Goal: Information Seeking & Learning: Learn about a topic

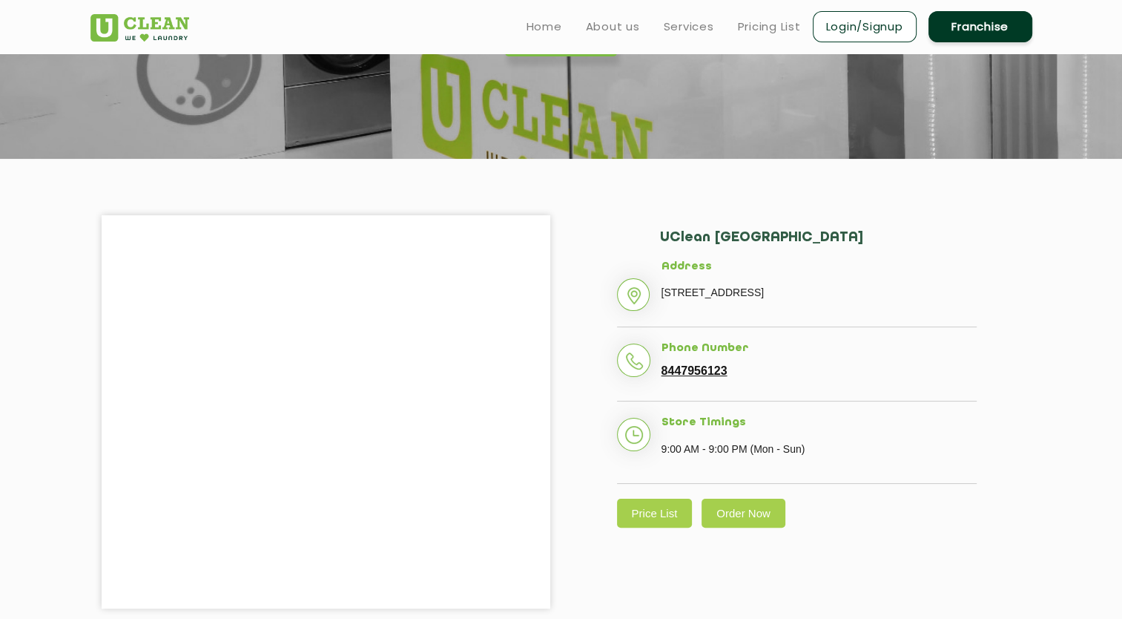
scroll to position [190, 0]
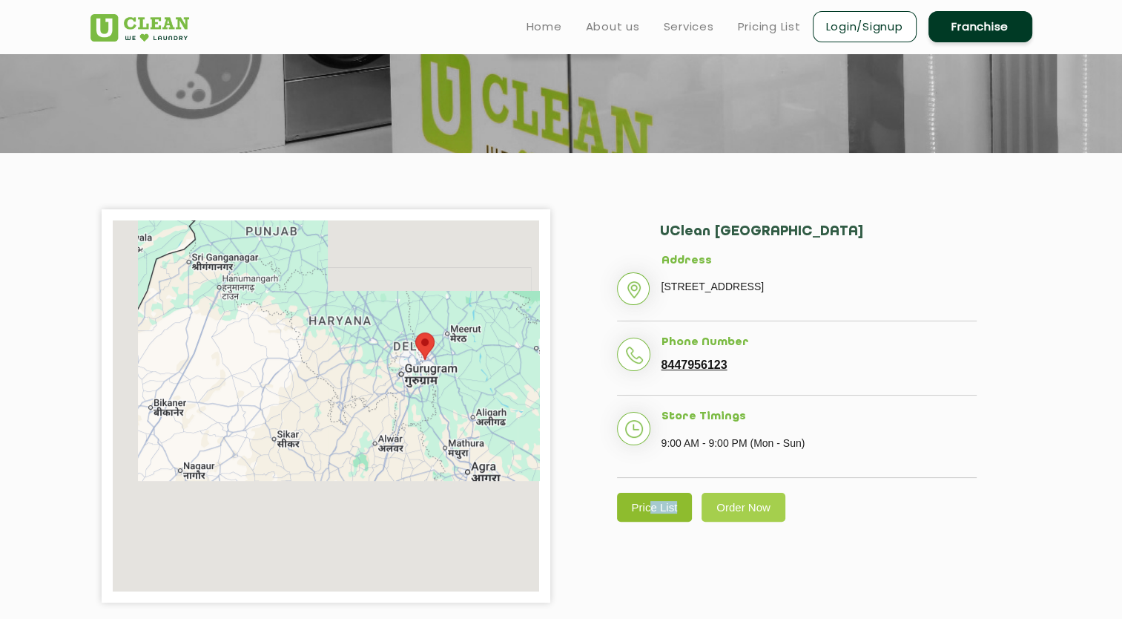
drag, startPoint x: 647, startPoint y: 544, endPoint x: 655, endPoint y: 535, distance: 12.1
click at [655, 535] on div "[GEOGRAPHIC_DATA] Address [STREET_ADDRESS] Phone Number 8447956123 Store Timing…" at bounding box center [797, 372] width 449 height 327
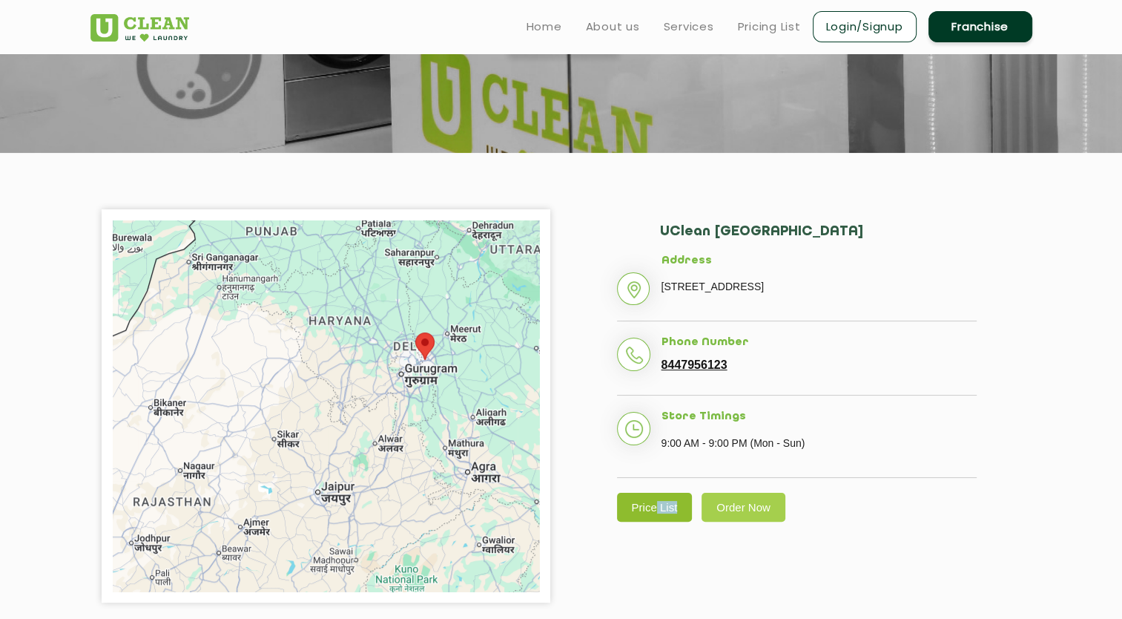
click at [655, 521] on link "Price List" at bounding box center [655, 506] width 76 height 29
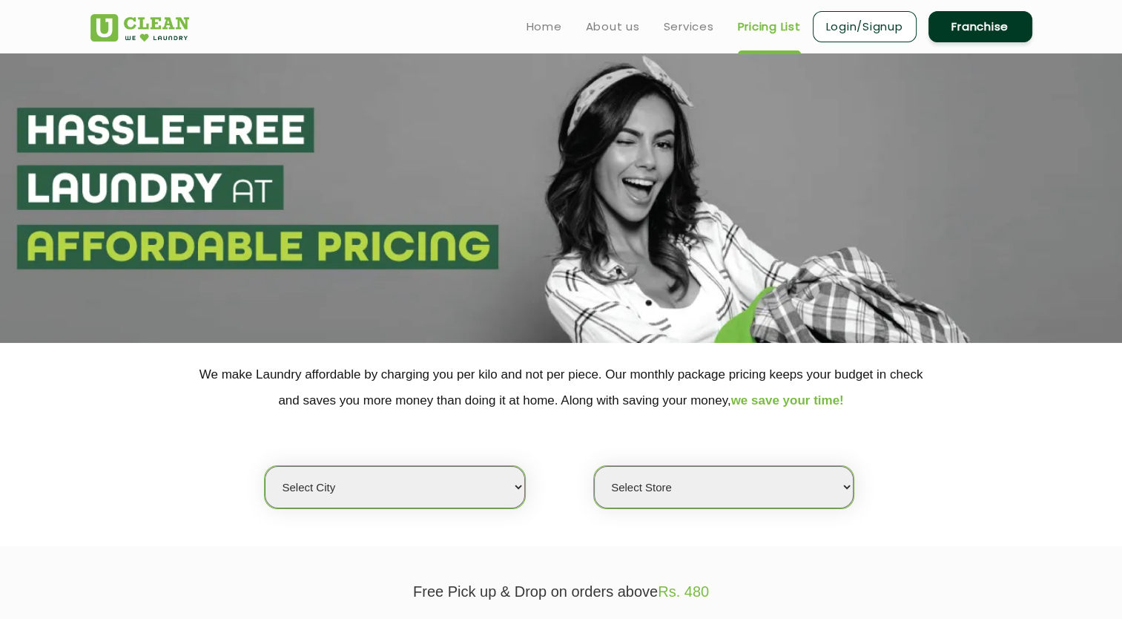
click at [479, 498] on select "Select city [GEOGRAPHIC_DATA] [GEOGRAPHIC_DATA] [GEOGRAPHIC_DATA] [GEOGRAPHIC_D…" at bounding box center [395, 487] width 260 height 42
select select "18"
click at [265, 466] on select "Select city [GEOGRAPHIC_DATA] [GEOGRAPHIC_DATA] [GEOGRAPHIC_DATA] [GEOGRAPHIC_D…" at bounding box center [395, 487] width 260 height 42
click at [656, 487] on select "Select Store [GEOGRAPHIC_DATA] [GEOGRAPHIC_DATA] [PERSON_NAME][GEOGRAPHIC_DATA]…" at bounding box center [724, 487] width 260 height 42
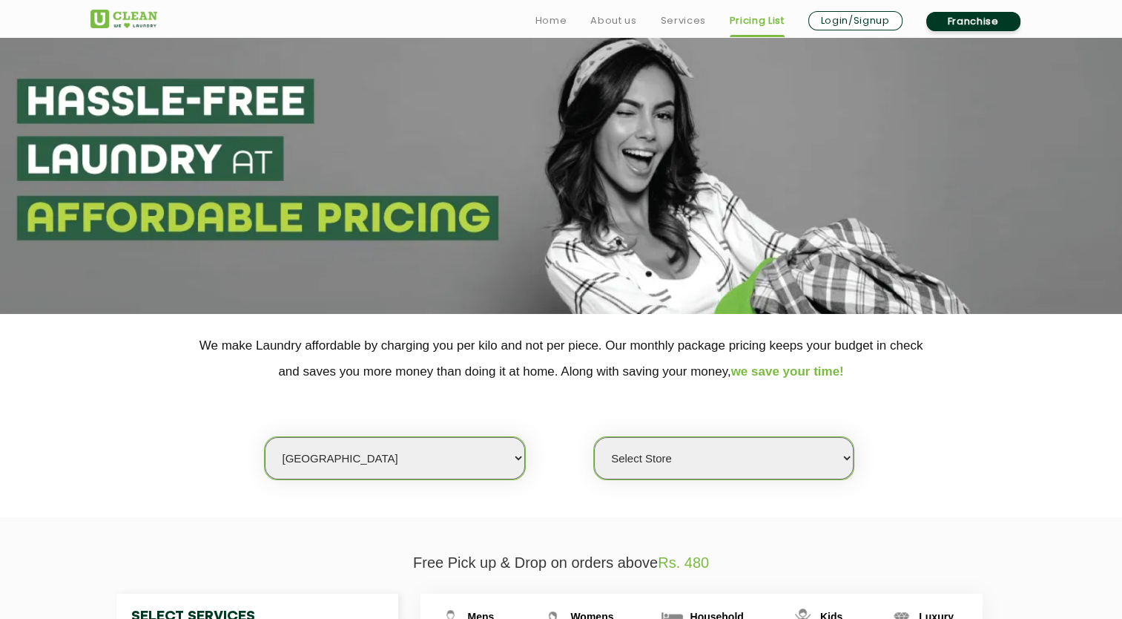
scroll to position [85, 0]
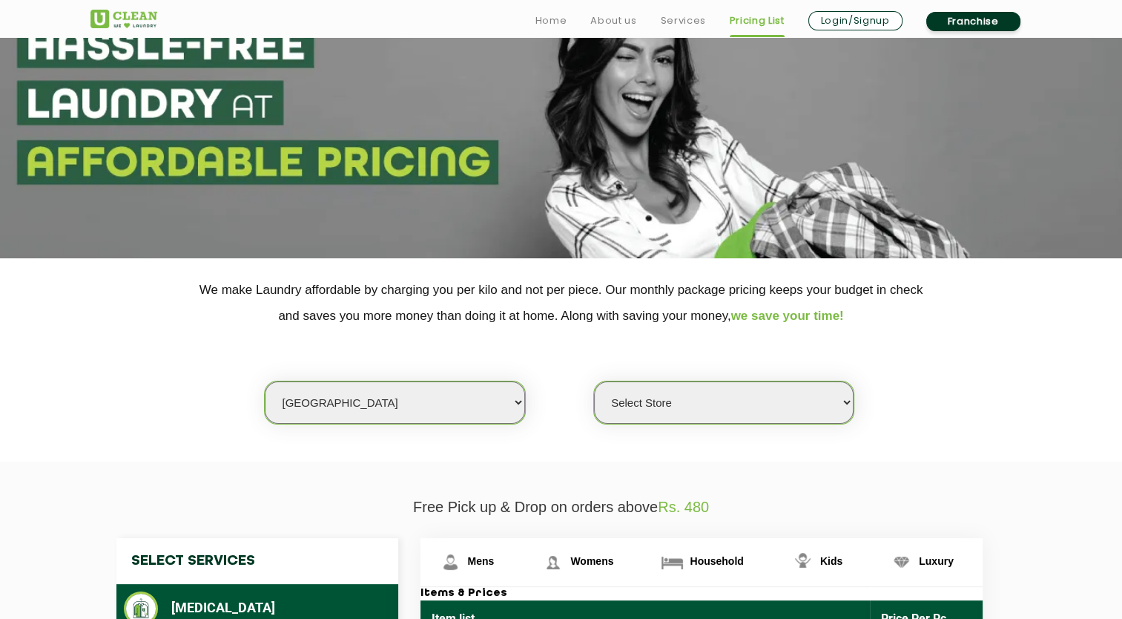
click at [664, 385] on select "Select Store [GEOGRAPHIC_DATA] [GEOGRAPHIC_DATA] [PERSON_NAME][GEOGRAPHIC_DATA]…" at bounding box center [724, 402] width 260 height 42
select select "48"
click at [594, 381] on select "Select Store [GEOGRAPHIC_DATA] [GEOGRAPHIC_DATA] [PERSON_NAME][GEOGRAPHIC_DATA]…" at bounding box center [724, 402] width 260 height 42
click at [673, 393] on select "Select Store [GEOGRAPHIC_DATA] [GEOGRAPHIC_DATA] [PERSON_NAME][GEOGRAPHIC_DATA]…" at bounding box center [724, 402] width 260 height 42
click at [944, 498] on p "Free Pick up & Drop on orders above Rs. 480" at bounding box center [561, 506] width 942 height 17
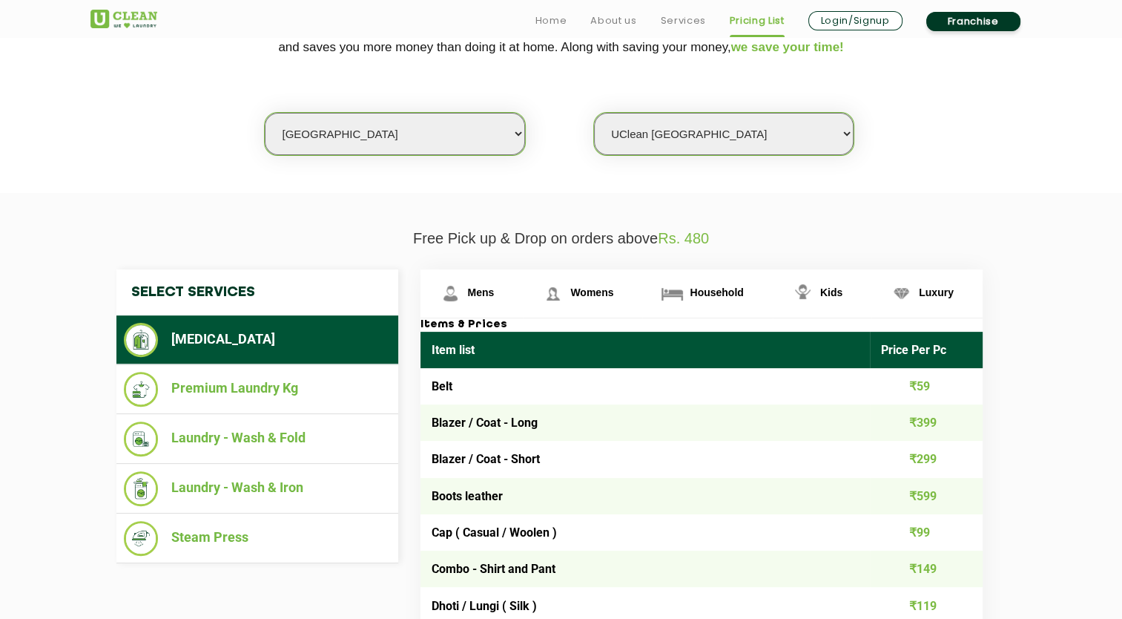
scroll to position [367, 0]
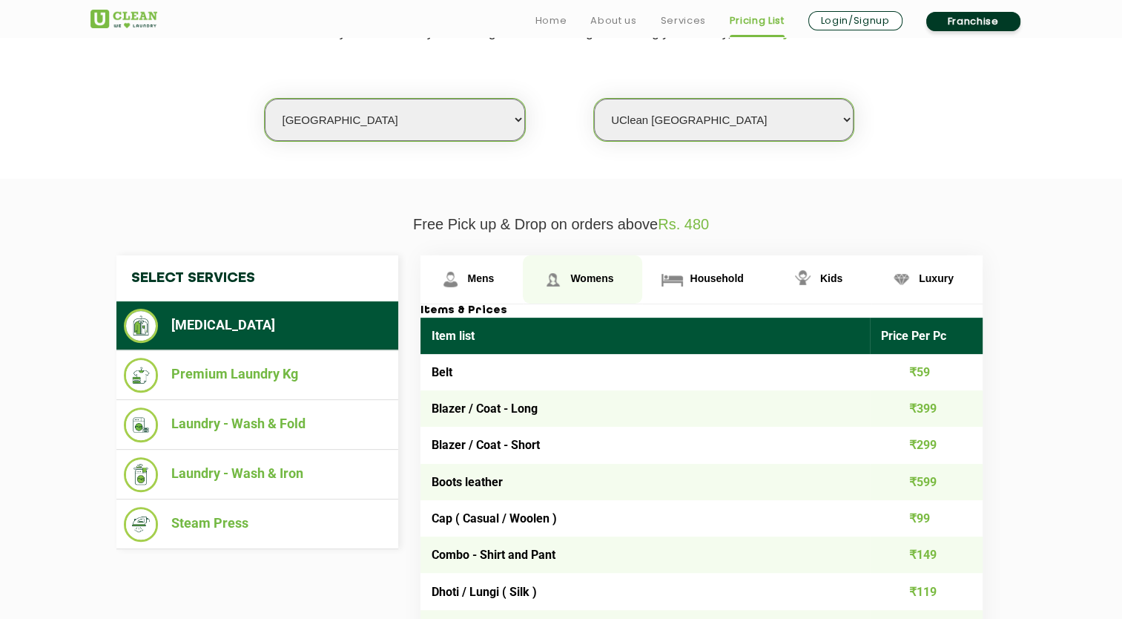
click at [582, 286] on link "Womens" at bounding box center [582, 279] width 119 height 48
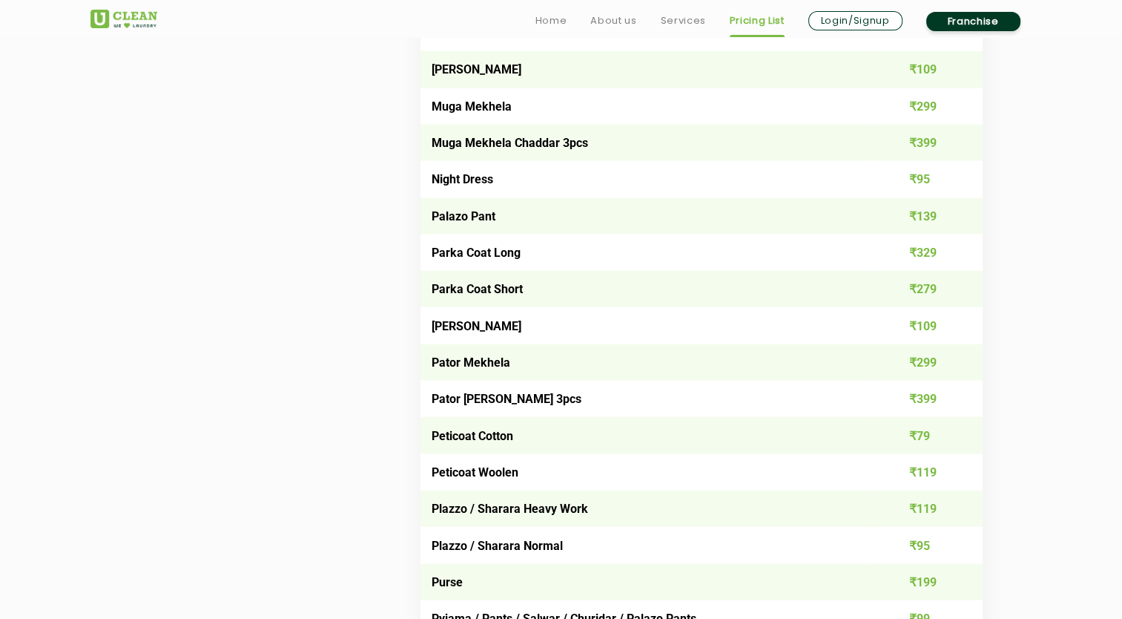
scroll to position [3565, 0]
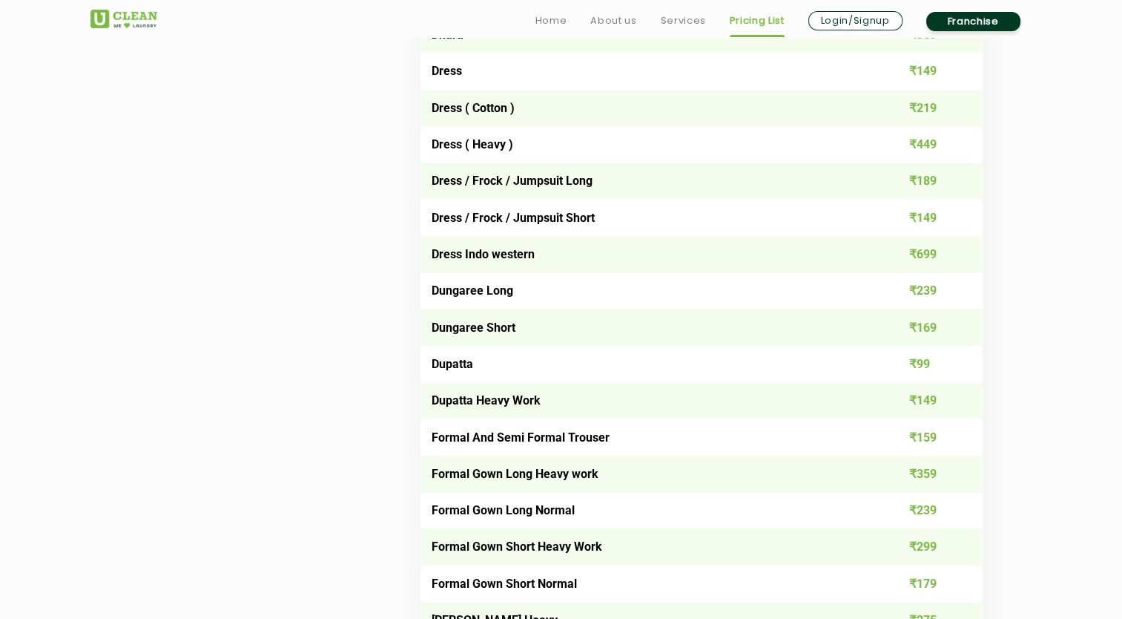
scroll to position [1415, 0]
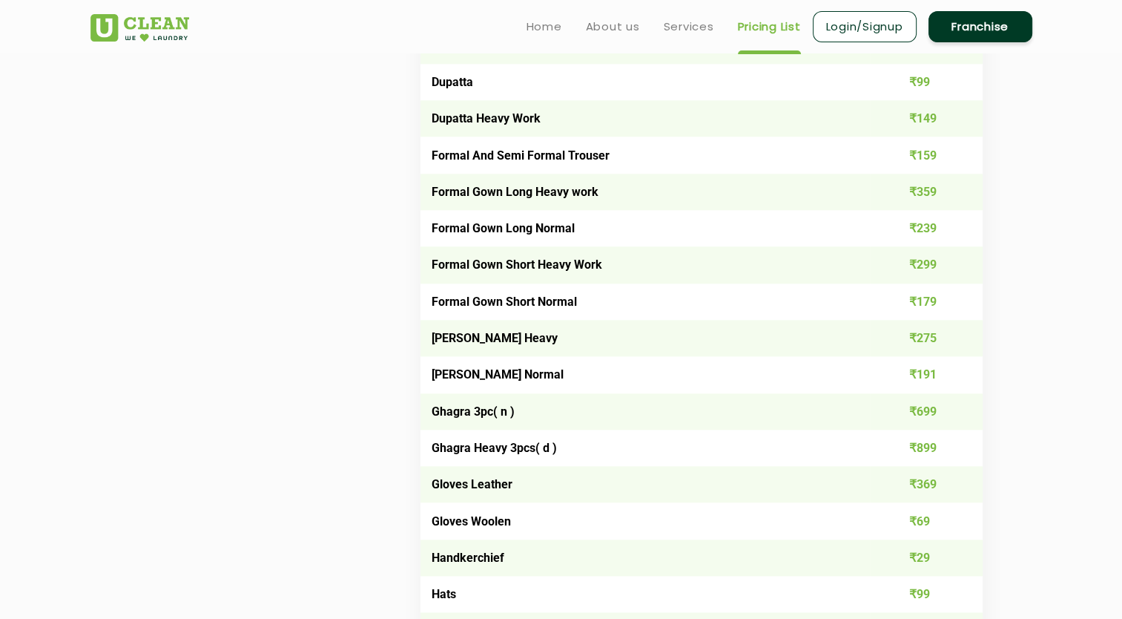
scroll to position [1608, 0]
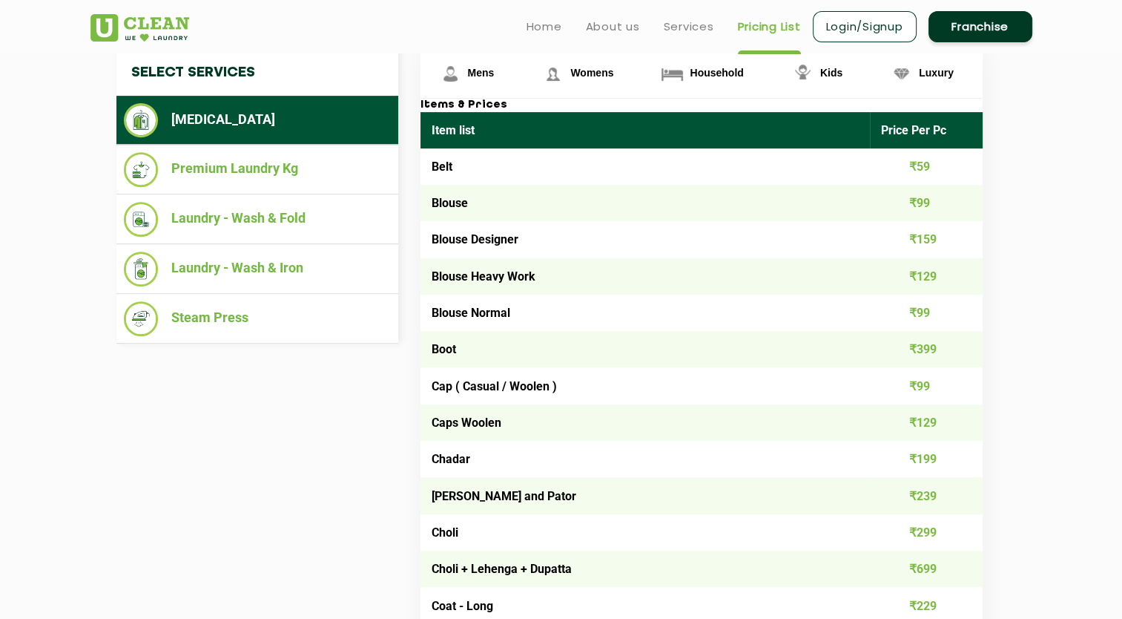
scroll to position [563, 0]
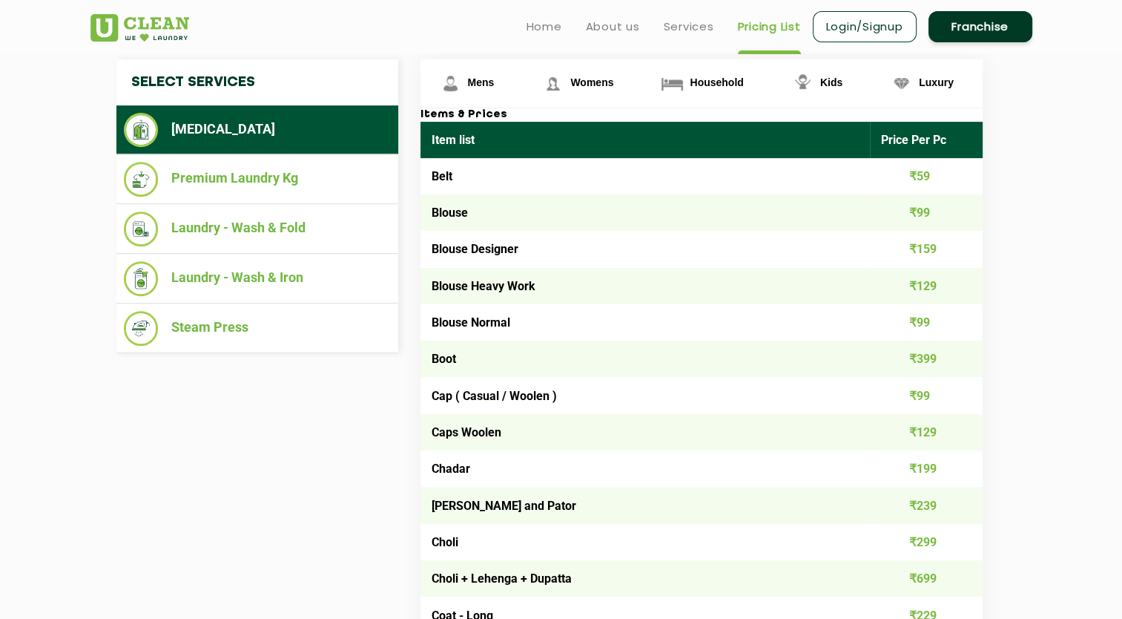
click at [355, 36] on div "Home About us Services Pricing List Login/Signup Franchise" at bounding box center [561, 24] width 964 height 40
